Goal: Information Seeking & Learning: Compare options

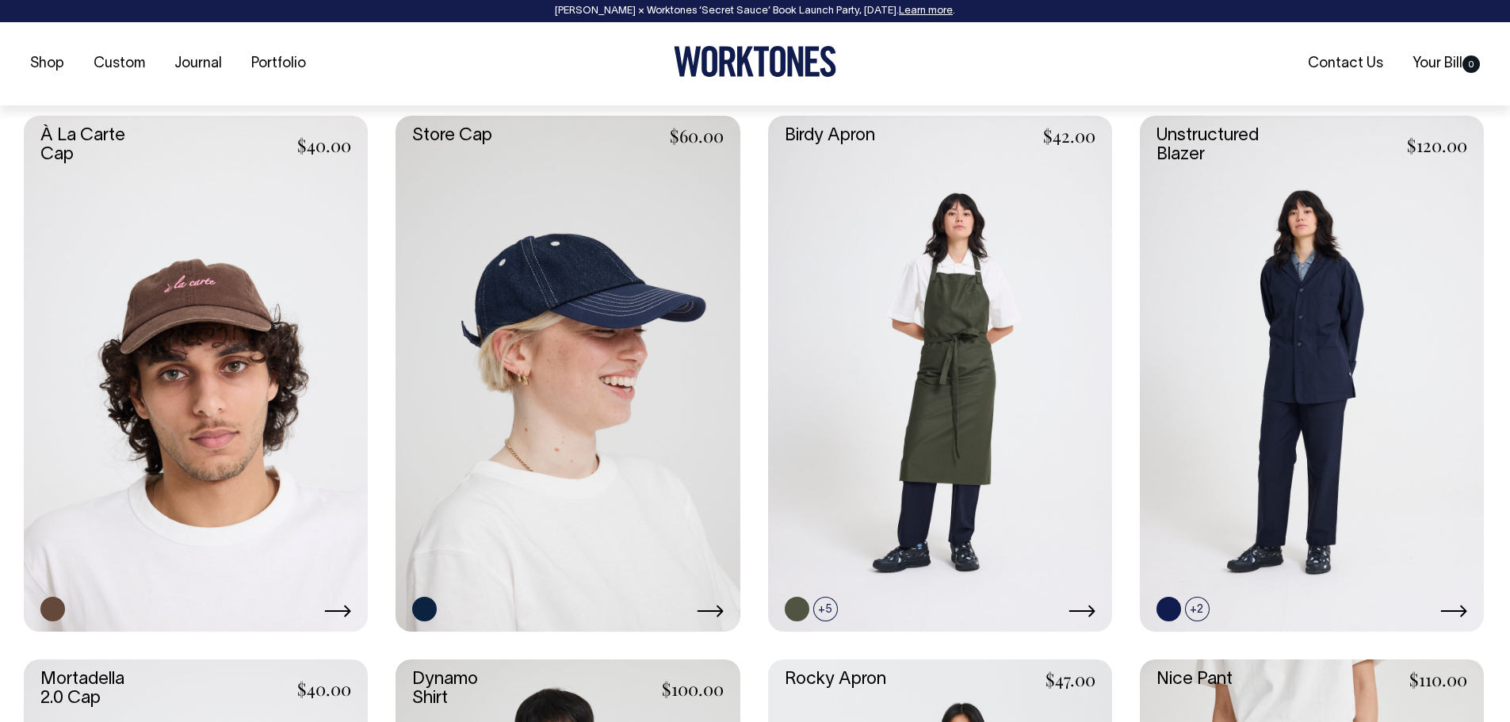
scroll to position [1218, 0]
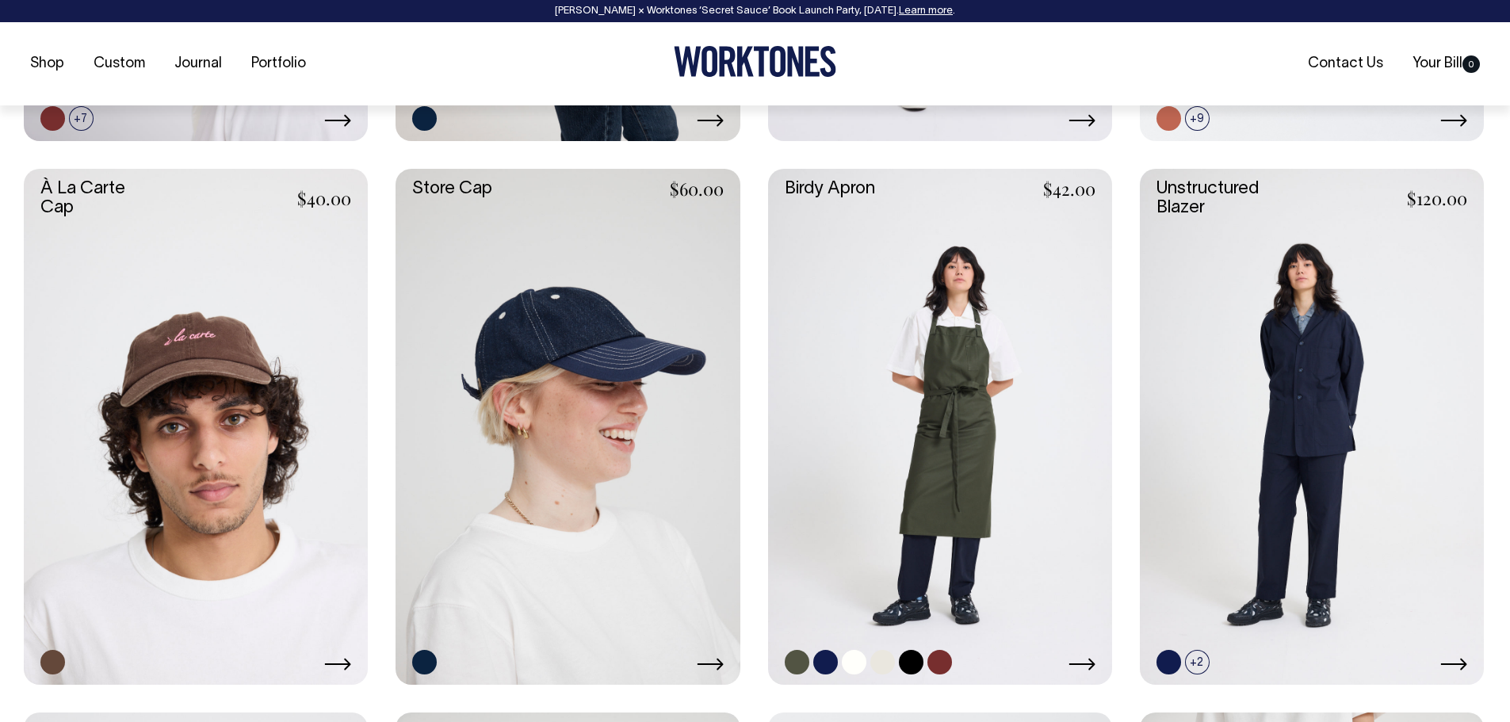
click at [906, 306] on link at bounding box center [940, 427] width 344 height 516
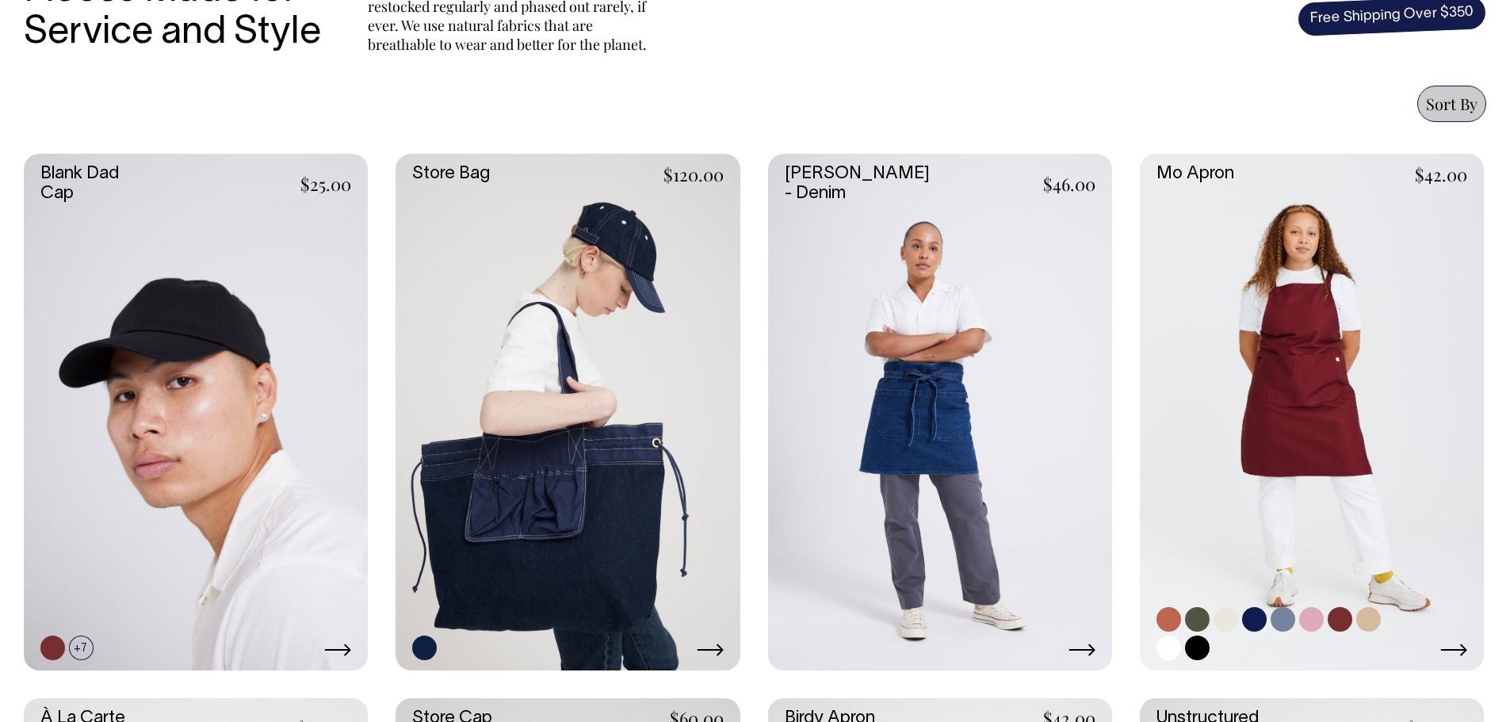
scroll to position [634, 0]
click at [1278, 251] on link at bounding box center [1312, 413] width 344 height 516
